Goal: Complete application form: Complete application form

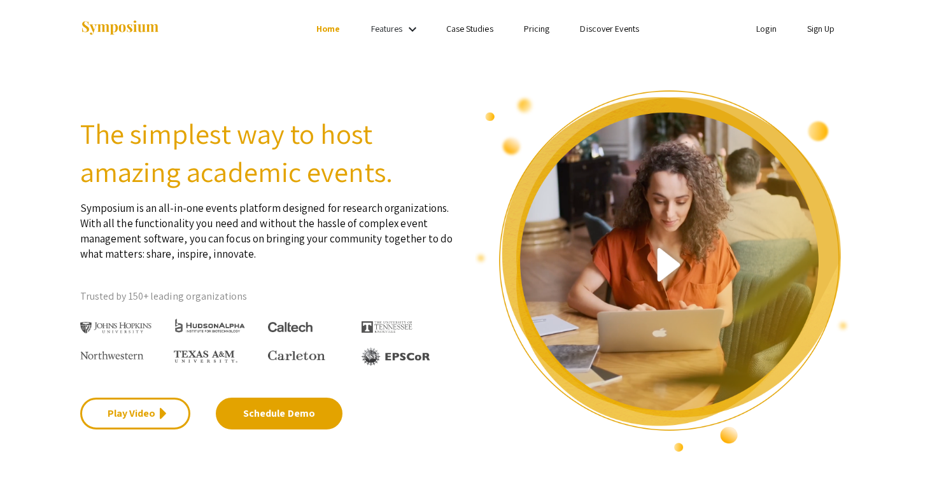
click at [820, 31] on link "Sign Up" at bounding box center [821, 28] width 28 height 11
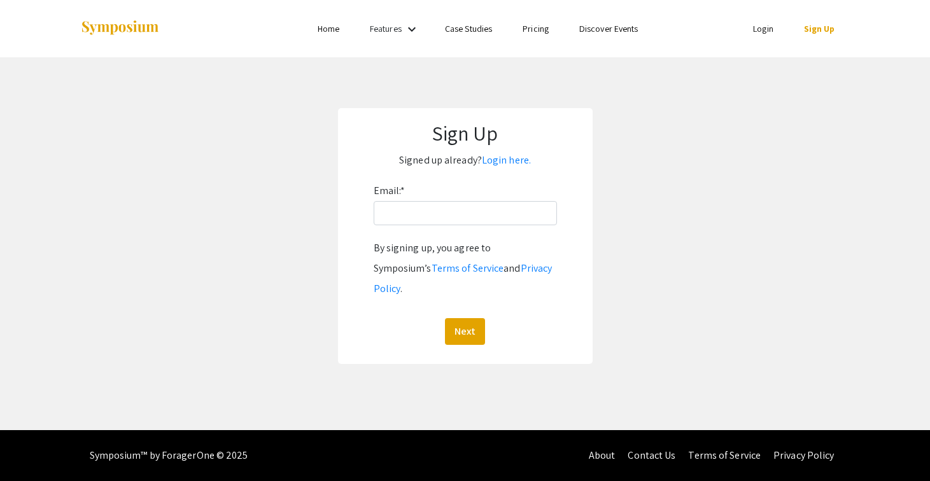
click at [418, 226] on div "Email: * By signing up, you agree to Symposium’s Terms of Service and Privacy P…" at bounding box center [465, 263] width 183 height 164
click at [442, 206] on input "Email: *" at bounding box center [465, 213] width 183 height 24
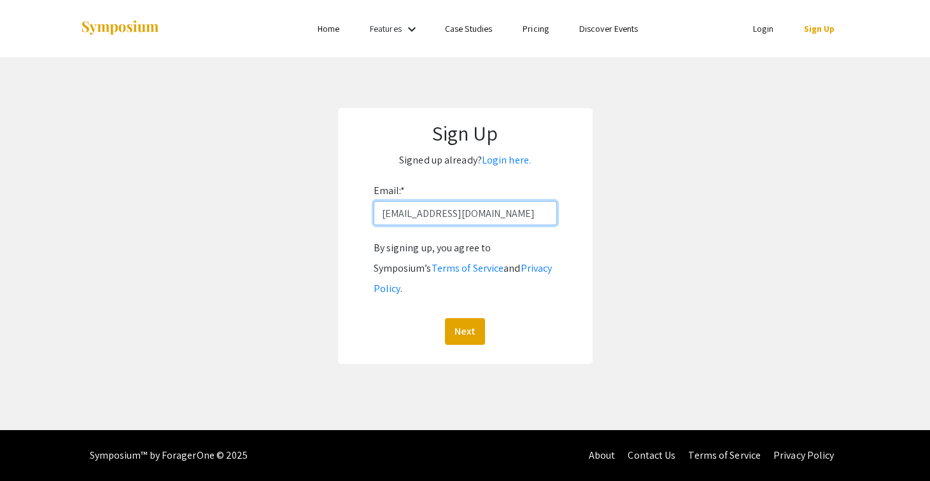
type input "[EMAIL_ADDRESS][DOMAIN_NAME]"
click at [464, 318] on button "Next" at bounding box center [465, 331] width 40 height 27
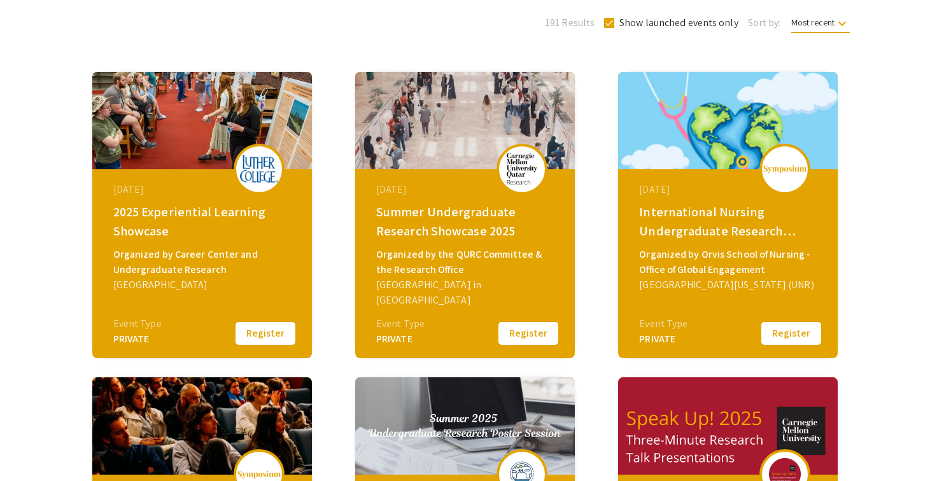
scroll to position [158, 0]
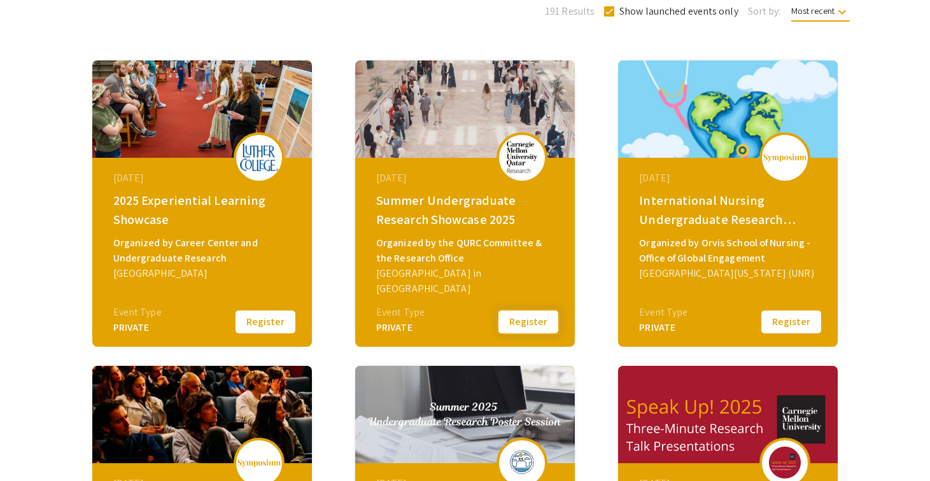
click at [536, 320] on button "Register" at bounding box center [528, 322] width 64 height 27
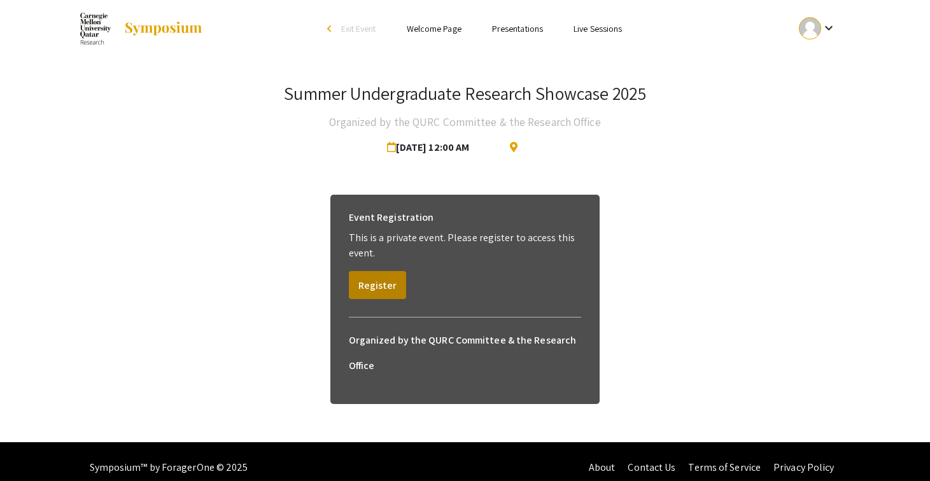
click at [372, 285] on button "Register" at bounding box center [377, 285] width 57 height 28
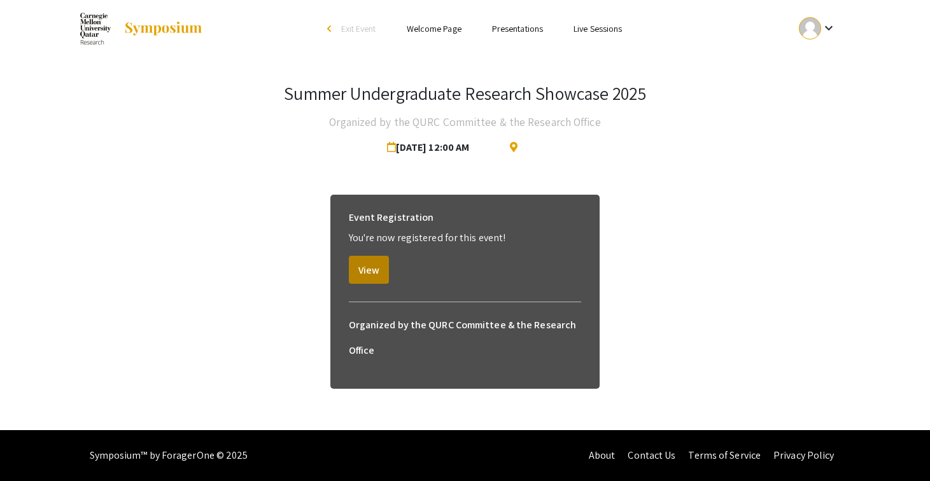
click at [363, 270] on button "View" at bounding box center [369, 270] width 40 height 28
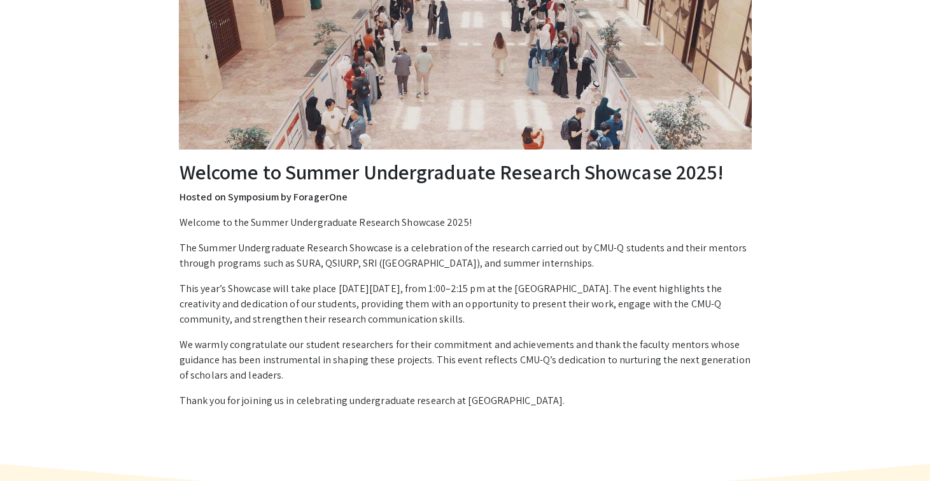
scroll to position [66, 0]
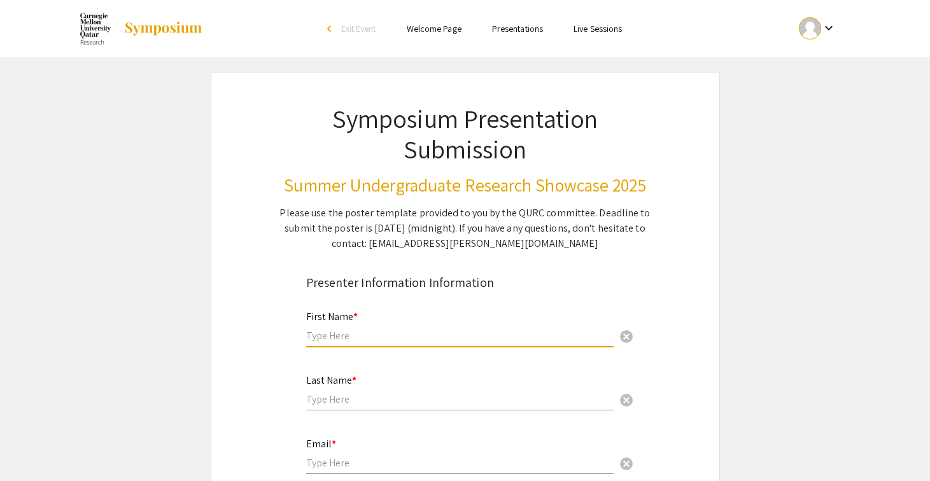
click at [358, 336] on input "text" at bounding box center [459, 335] width 307 height 13
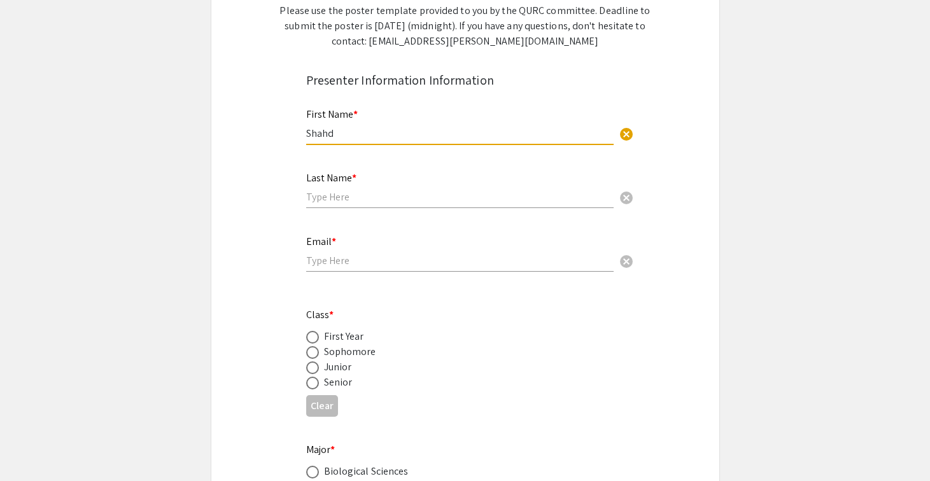
scroll to position [204, 0]
type input "Shahd"
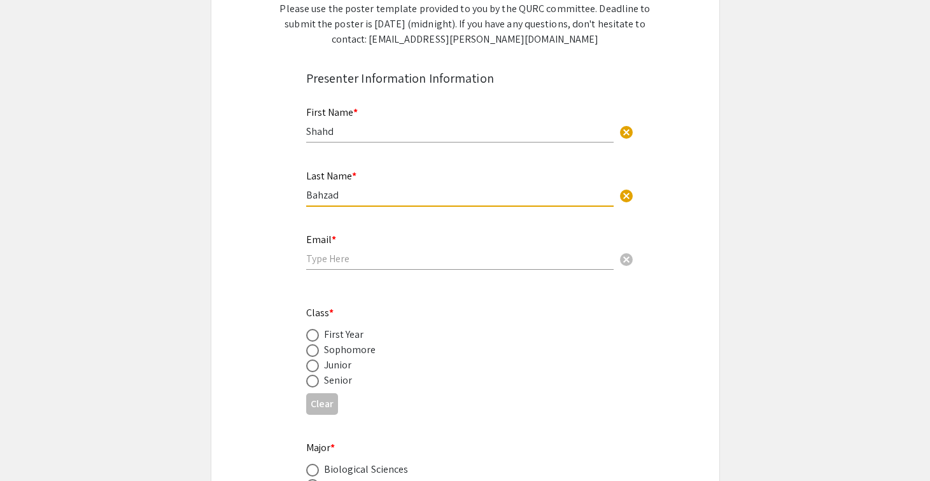
type input "Bahzad"
click at [447, 265] on div "Email * cancel" at bounding box center [459, 245] width 307 height 48
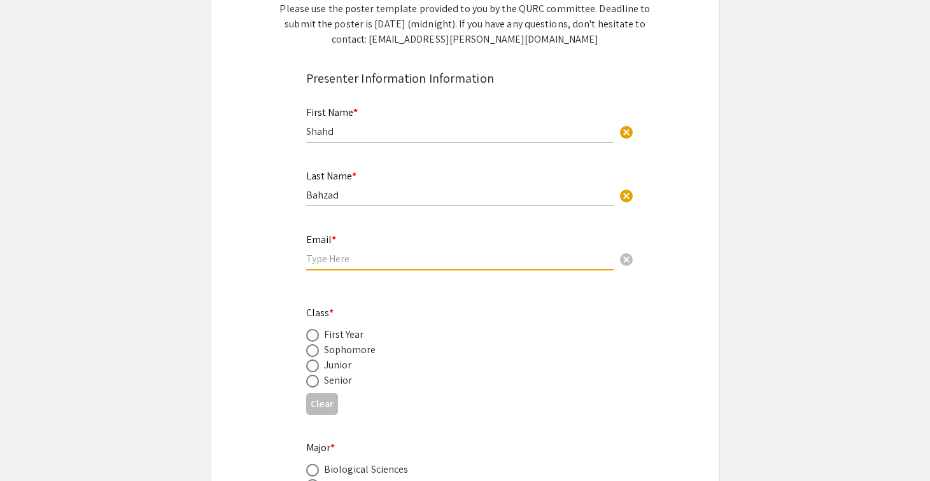
click at [428, 257] on input "email" at bounding box center [459, 258] width 307 height 13
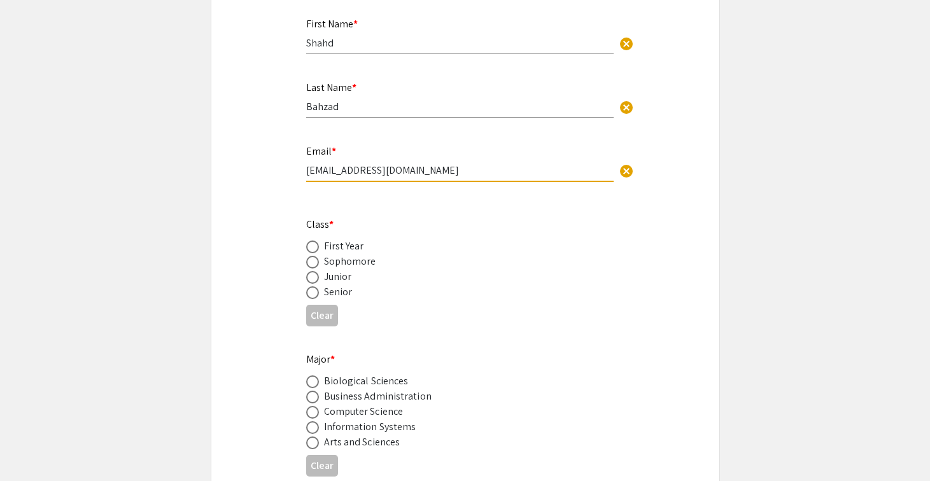
scroll to position [302, 0]
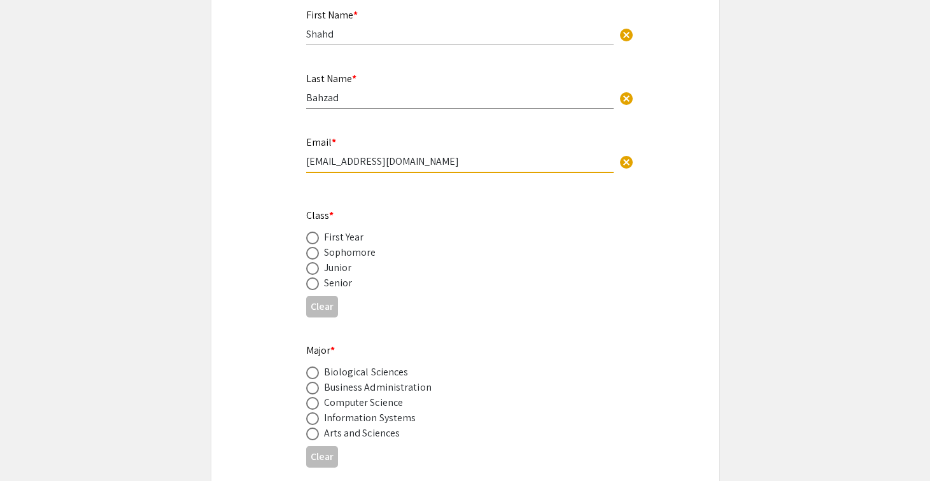
type input "[EMAIL_ADDRESS][DOMAIN_NAME]"
click at [340, 251] on div "Sophomore" at bounding box center [350, 252] width 52 height 15
click at [316, 253] on span at bounding box center [312, 253] width 13 height 13
click at [316, 253] on input "radio" at bounding box center [312, 253] width 13 height 13
radio input "true"
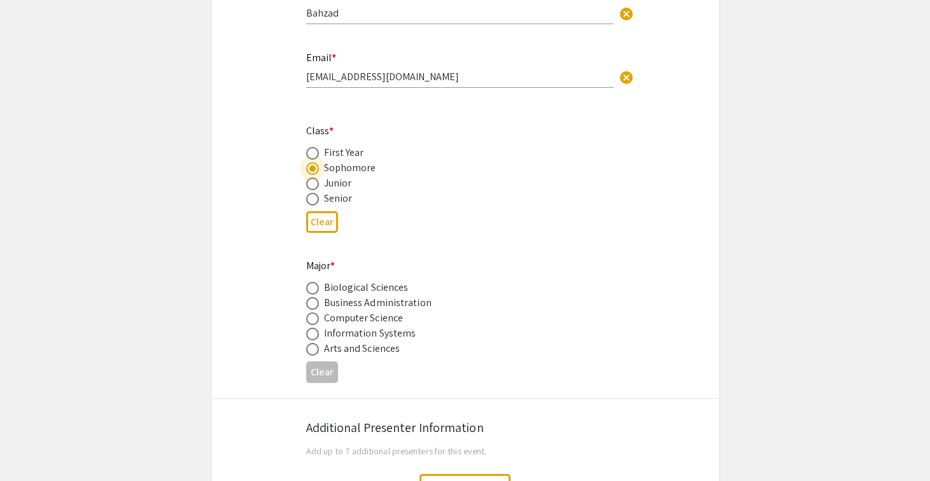
scroll to position [387, 0]
click at [309, 285] on span at bounding box center [312, 287] width 13 height 13
click at [309, 285] on input "radio" at bounding box center [312, 287] width 13 height 13
radio input "true"
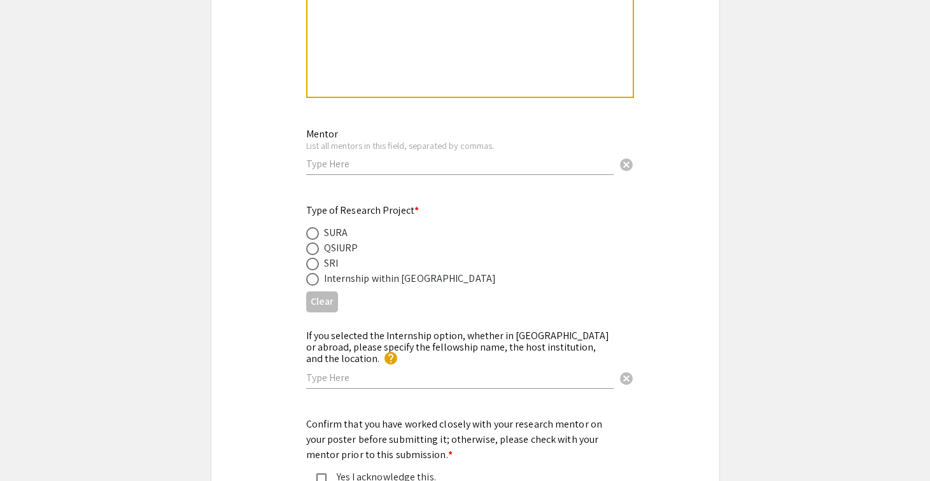
scroll to position [1416, 0]
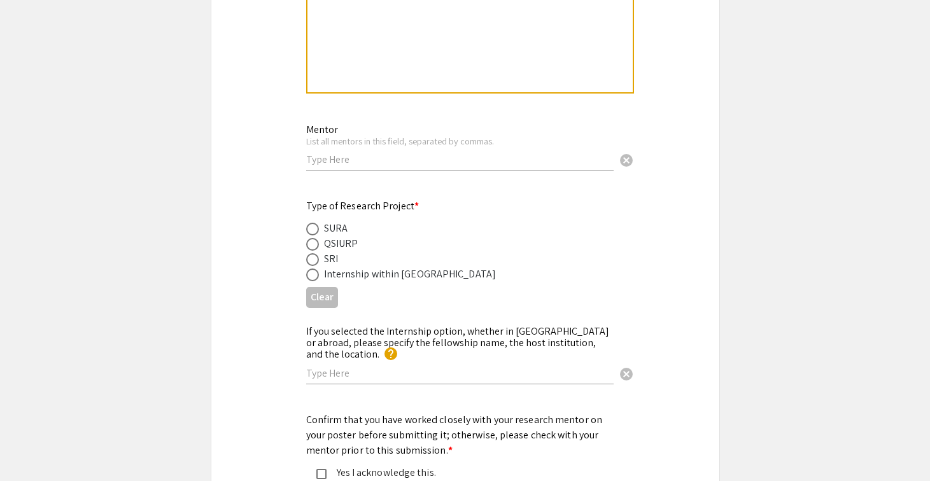
click at [309, 231] on span at bounding box center [312, 229] width 13 height 13
click at [309, 231] on input "radio" at bounding box center [312, 229] width 13 height 13
radio input "true"
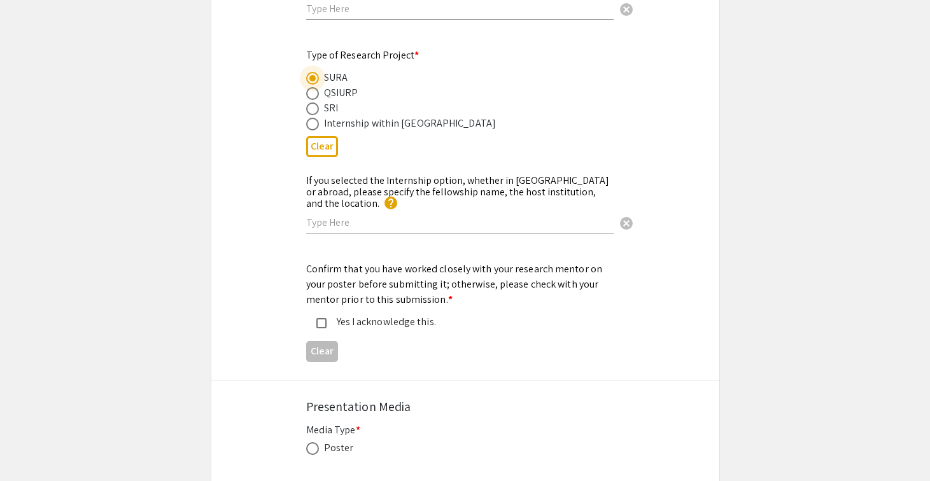
scroll to position [1568, 0]
click at [327, 313] on div "Yes I acknowledge this." at bounding box center [459, 320] width 267 height 15
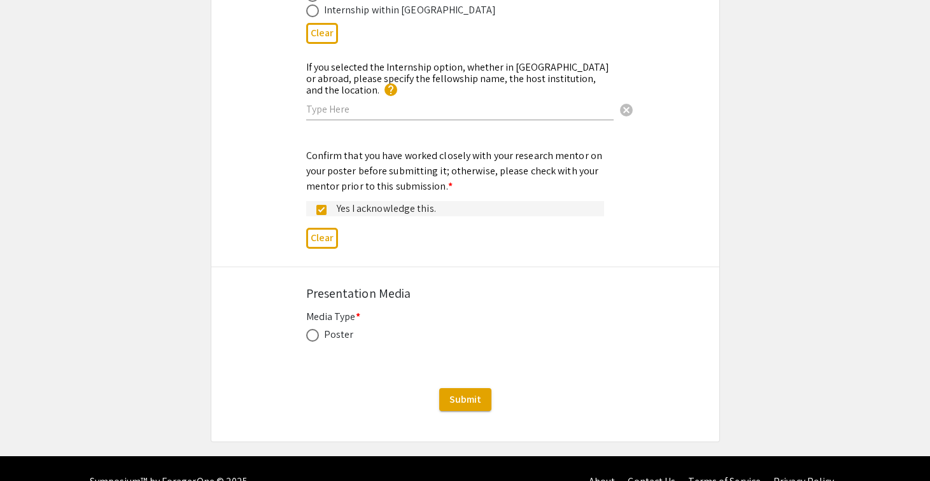
scroll to position [1681, 0]
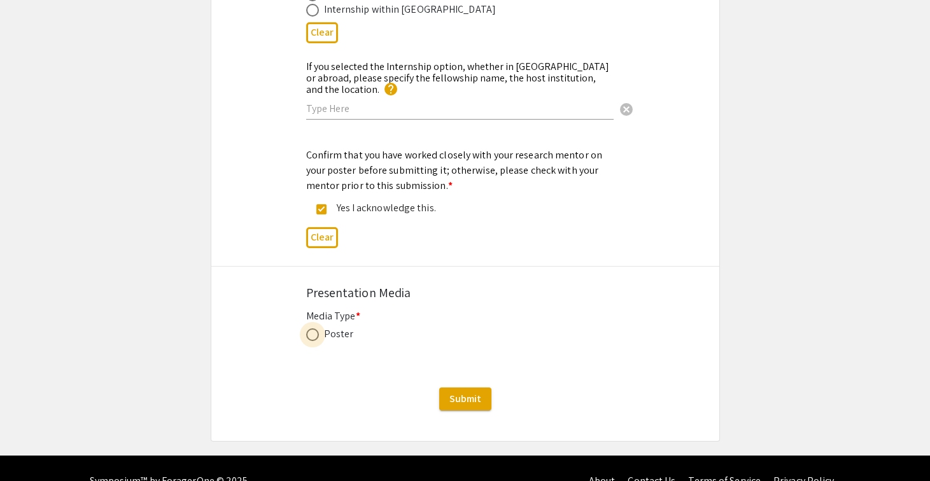
click at [315, 328] on span at bounding box center [312, 334] width 13 height 13
click at [315, 328] on input "radio" at bounding box center [312, 334] width 13 height 13
radio input "true"
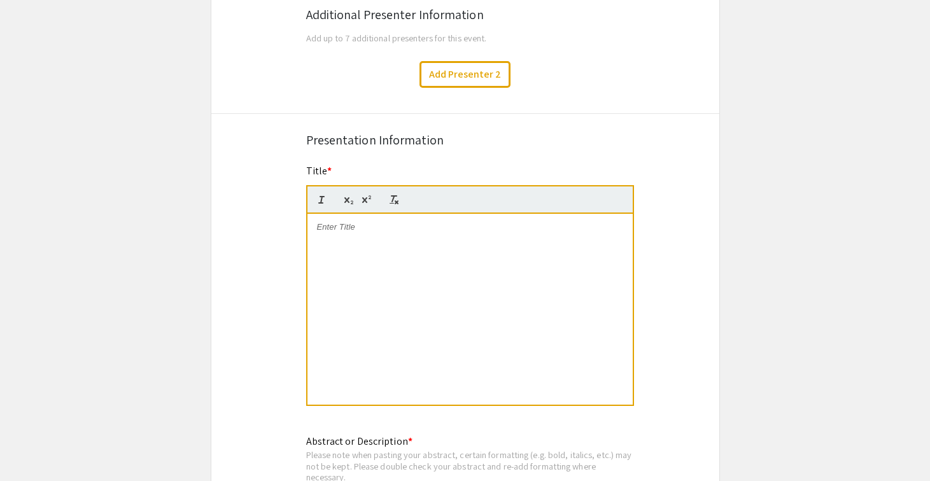
scroll to position [799, 0]
click at [433, 313] on div at bounding box center [469, 309] width 325 height 191
click at [333, 237] on strong "Effect of PARP Inhibition on Gene Expression in Colorectal Cancer Cell Lines" at bounding box center [459, 232] width 285 height 21
click at [384, 237] on p "Effect of PARP Inhibition on Gene Expression in Colorectal Cancer Cell Lines" at bounding box center [470, 233] width 306 height 24
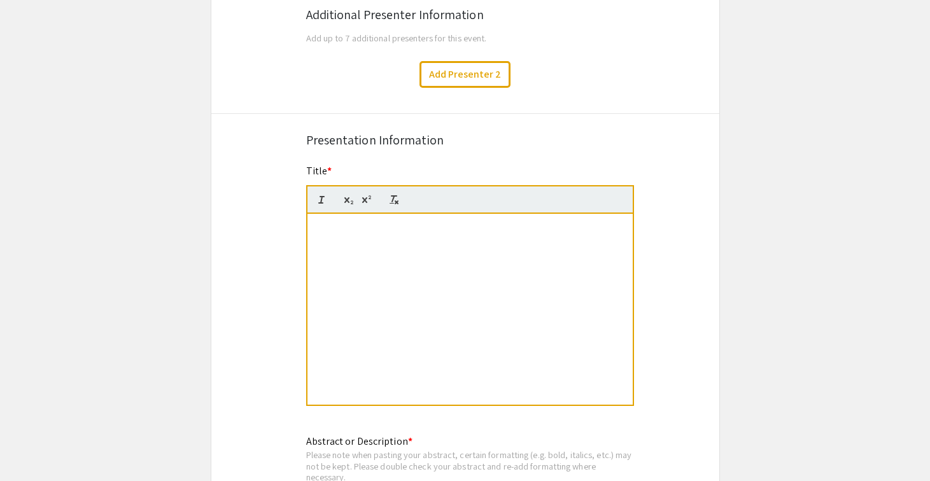
click at [384, 237] on p "Effect of PARP Inhibition on Gene Expression in Colorectal Cancer Cell Lines" at bounding box center [470, 233] width 306 height 24
click at [323, 199] on icon "button" at bounding box center [321, 199] width 11 height 11
click at [393, 199] on line "button" at bounding box center [393, 199] width 2 height 6
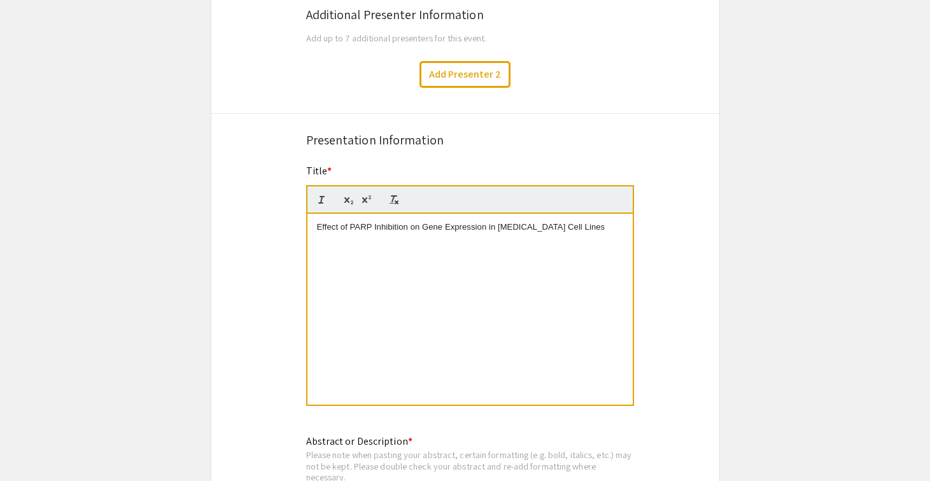
click at [408, 245] on div "Effect of PARP Inhibition on Gene Expression in Colorectal Cancer Cell Lines" at bounding box center [469, 309] width 325 height 191
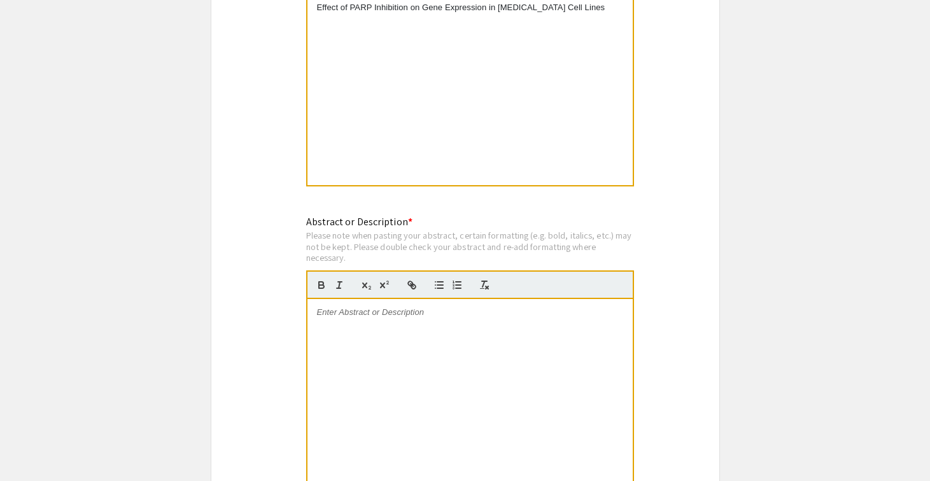
scroll to position [1020, 0]
click at [344, 345] on div at bounding box center [469, 393] width 325 height 191
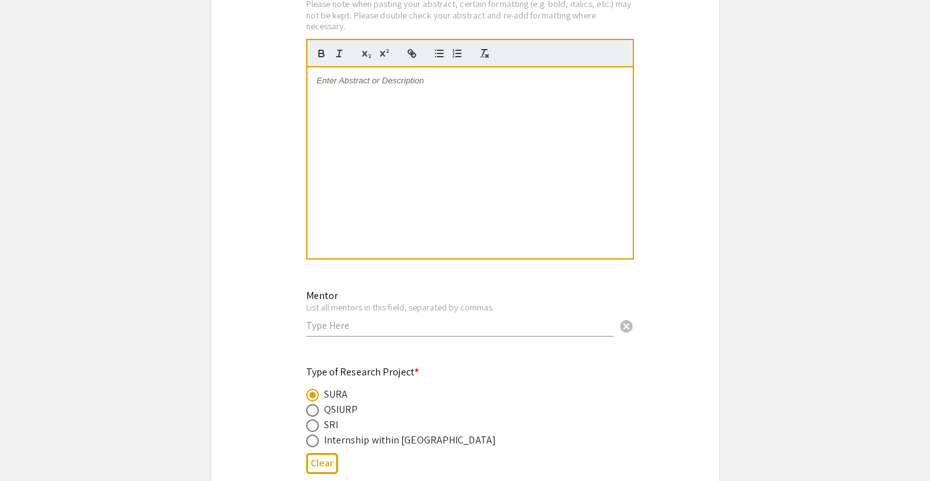
scroll to position [1253, 0]
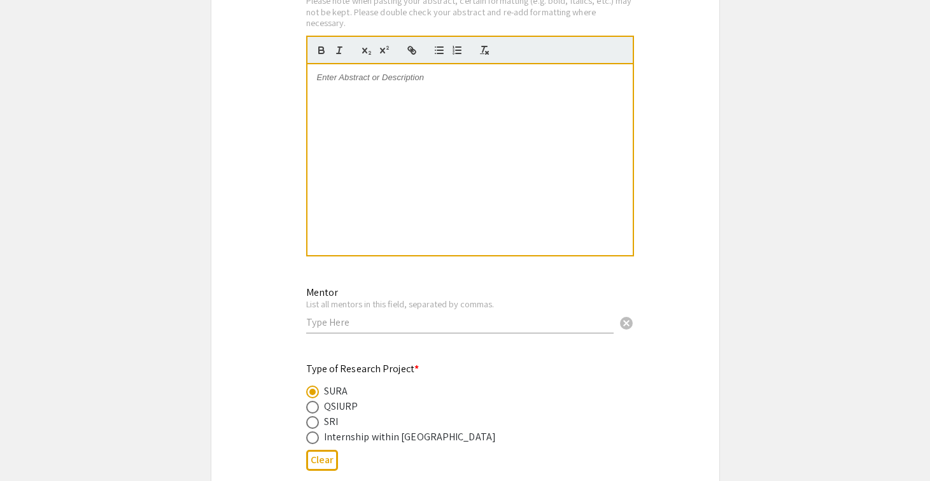
click at [343, 331] on div "Mentor List all mentors in this field, separated by commas. cancel" at bounding box center [459, 303] width 307 height 59
type input "P"
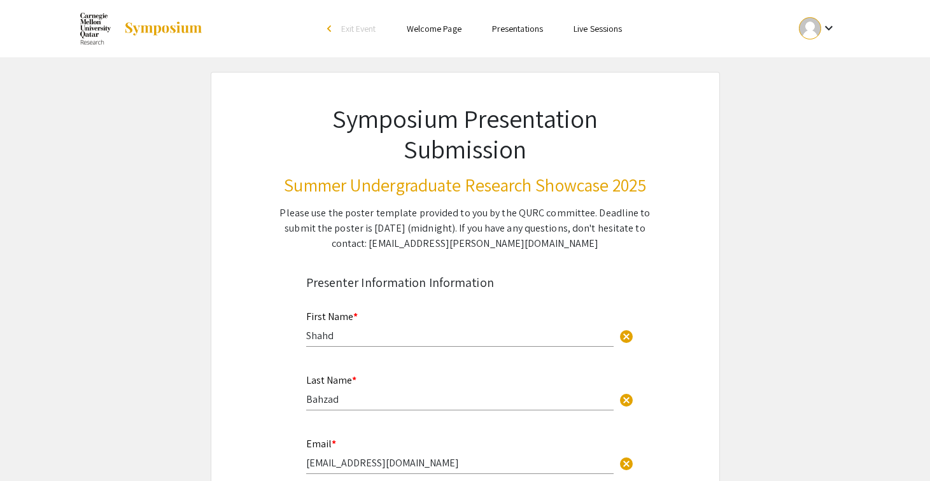
scroll to position [0, 0]
